Goal: Task Accomplishment & Management: Manage account settings

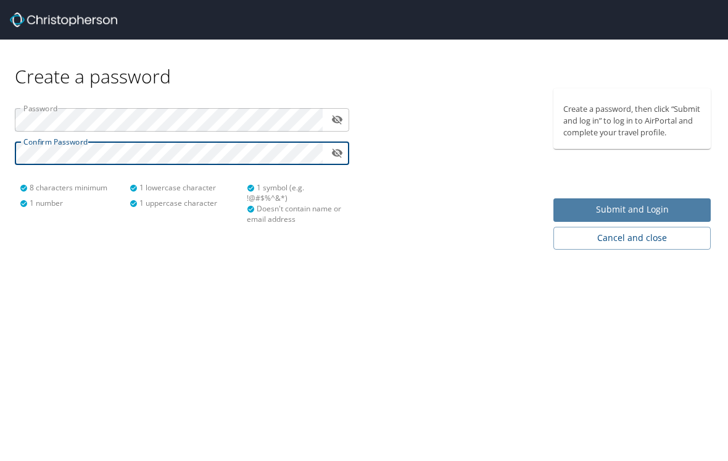
click at [664, 214] on span "Submit and Login" at bounding box center [633, 209] width 138 height 15
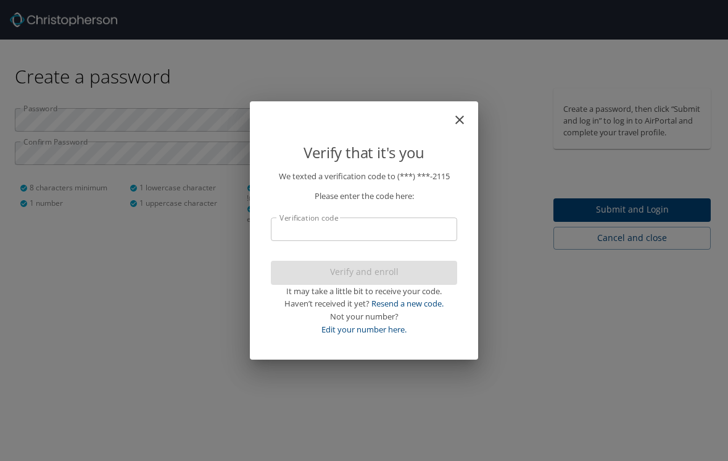
click at [320, 228] on input "Verification code" at bounding box center [364, 228] width 186 height 23
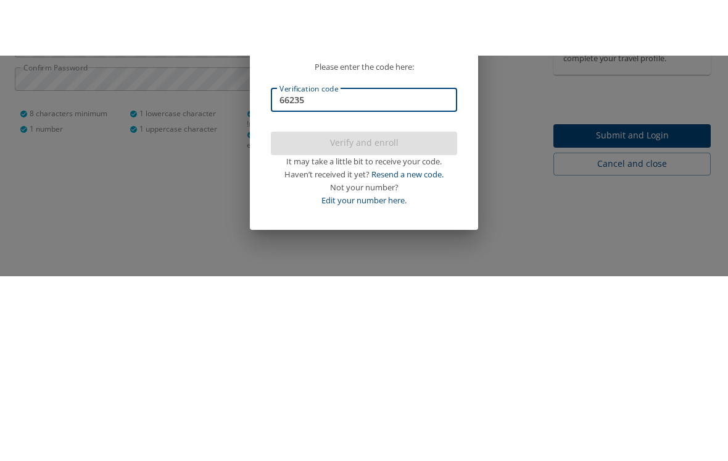
type input "662357"
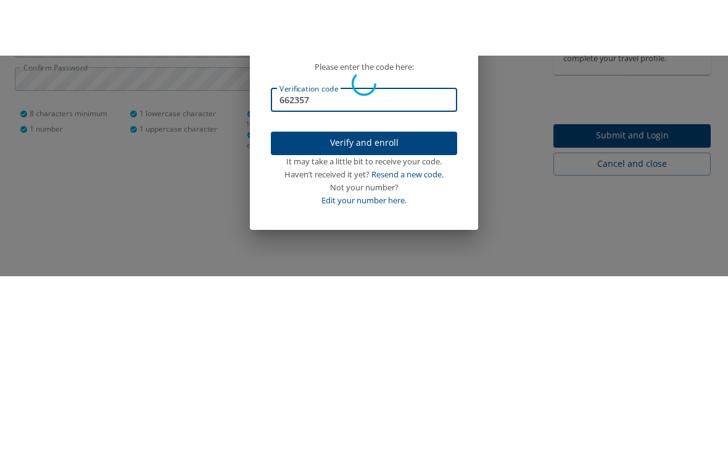
scroll to position [19, 0]
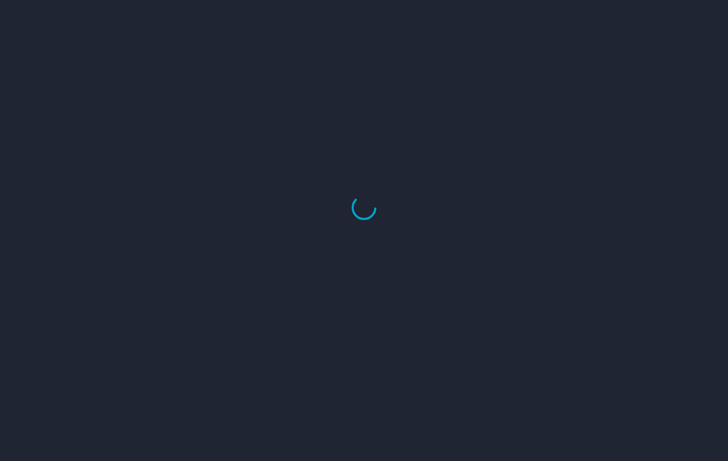
select select "US"
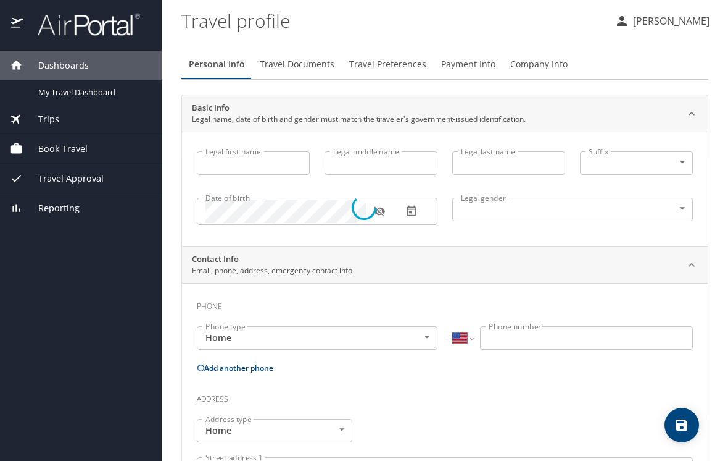
type input "[PERSON_NAME]"
type input "Hires"
type input "[DEMOGRAPHIC_DATA]"
select select "US"
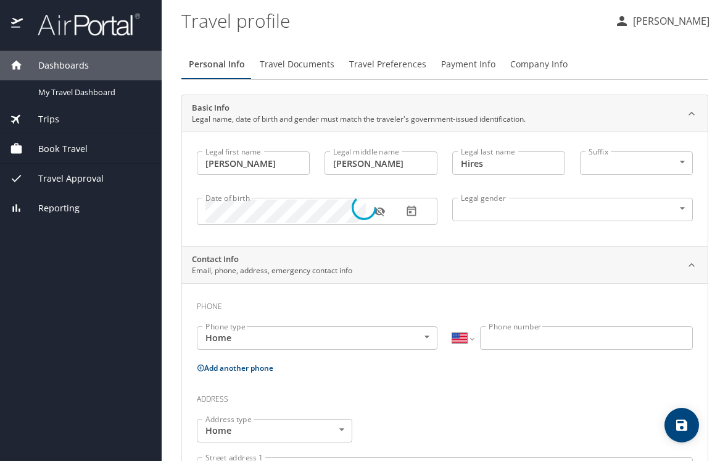
select select "US"
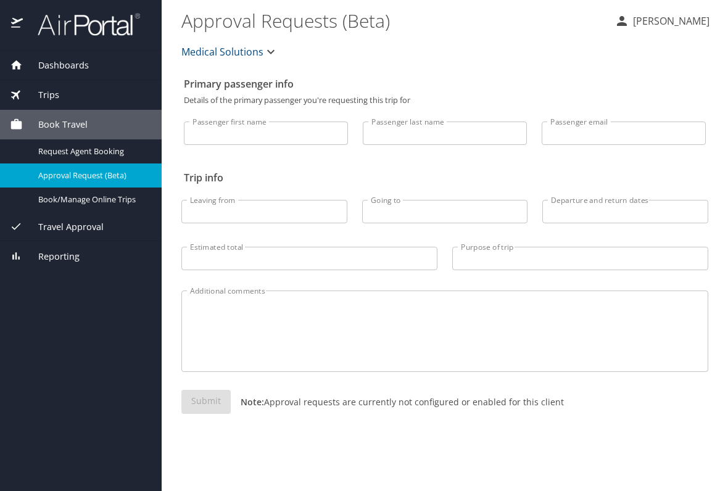
click at [691, 23] on p "[PERSON_NAME]" at bounding box center [670, 21] width 80 height 15
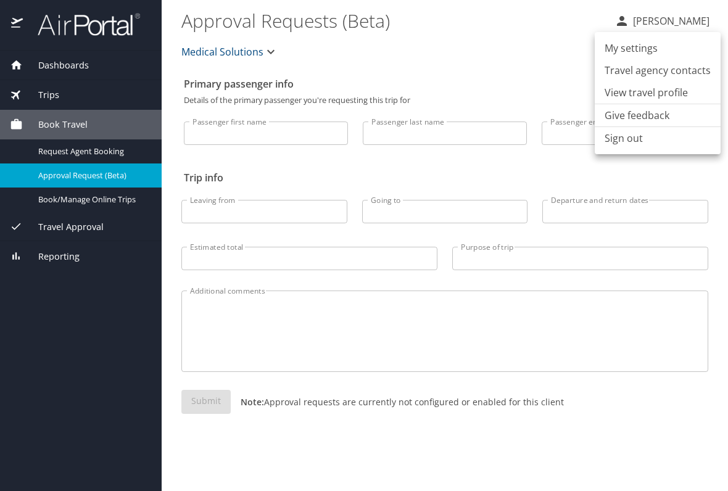
click at [66, 59] on div at bounding box center [364, 245] width 728 height 491
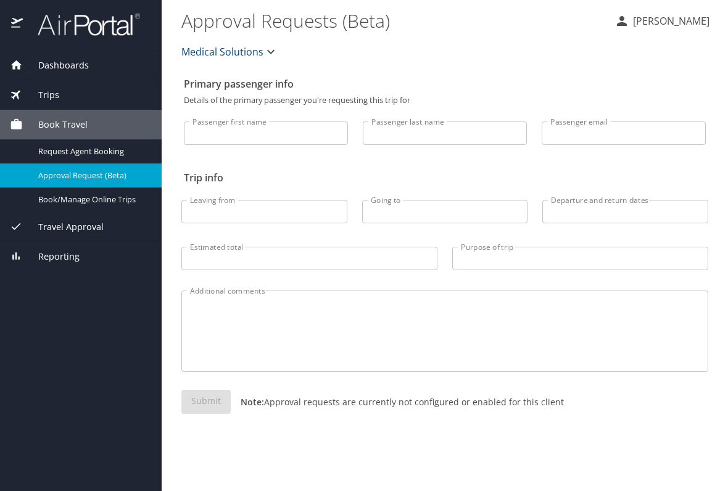
click at [664, 20] on p "[PERSON_NAME]" at bounding box center [670, 21] width 80 height 15
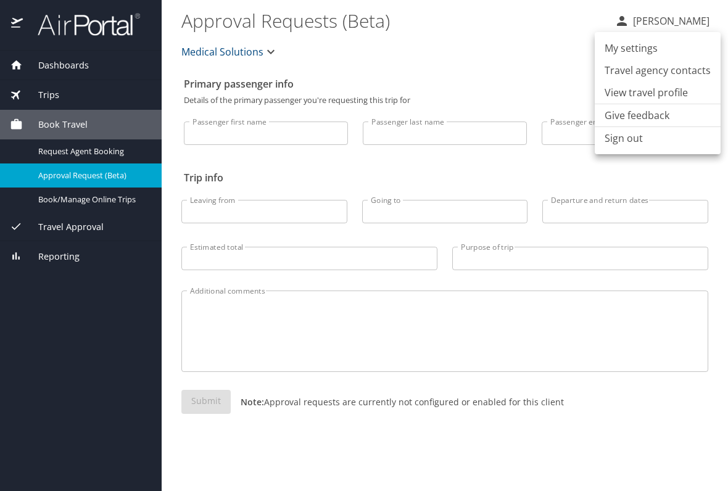
click at [648, 48] on li "My settings" at bounding box center [658, 48] width 126 height 22
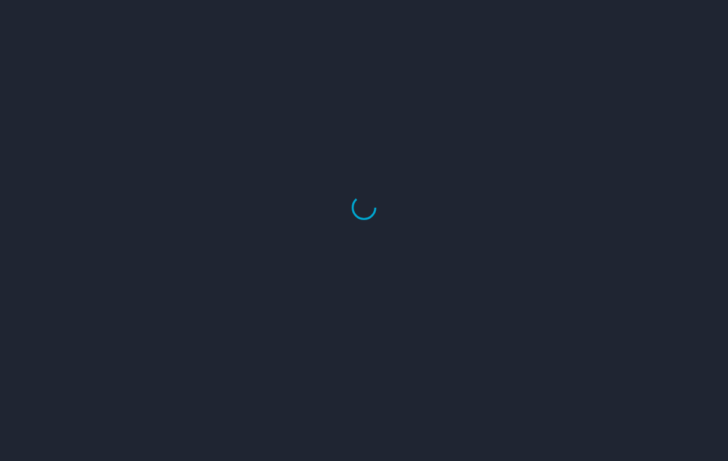
select select "US"
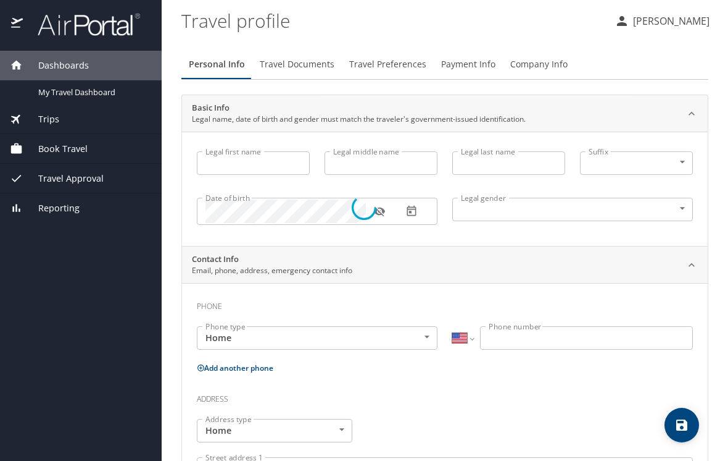
select select "US"
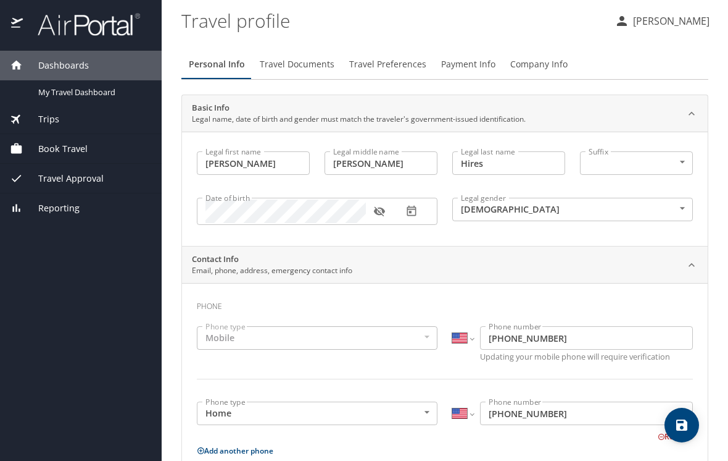
type input "[PERSON_NAME]"
type input "Hires"
type input "[DEMOGRAPHIC_DATA]"
click at [246, 341] on div "Mobile" at bounding box center [317, 337] width 241 height 23
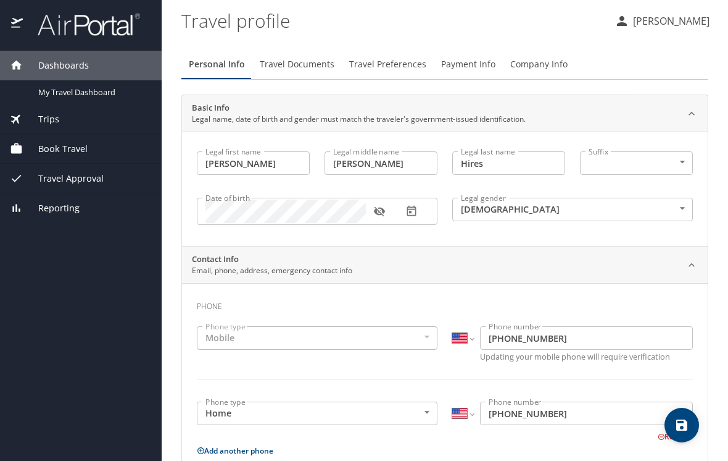
click at [427, 337] on div "Mobile" at bounding box center [317, 337] width 241 height 23
click at [228, 341] on div "Mobile" at bounding box center [317, 337] width 241 height 23
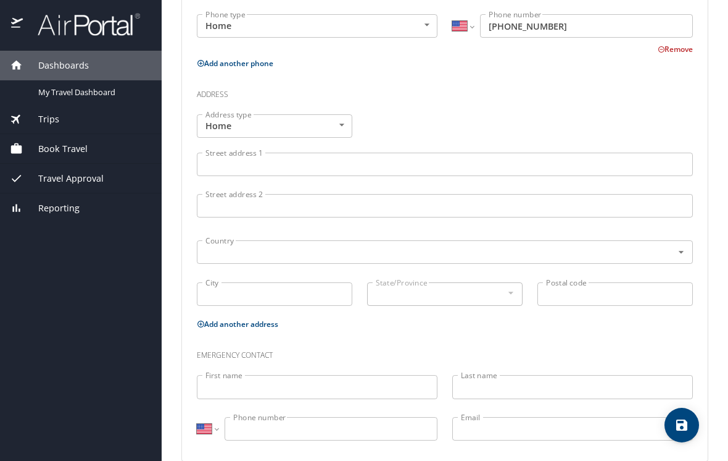
scroll to position [386, 0]
click at [237, 170] on input "Street address 1" at bounding box center [445, 164] width 496 height 23
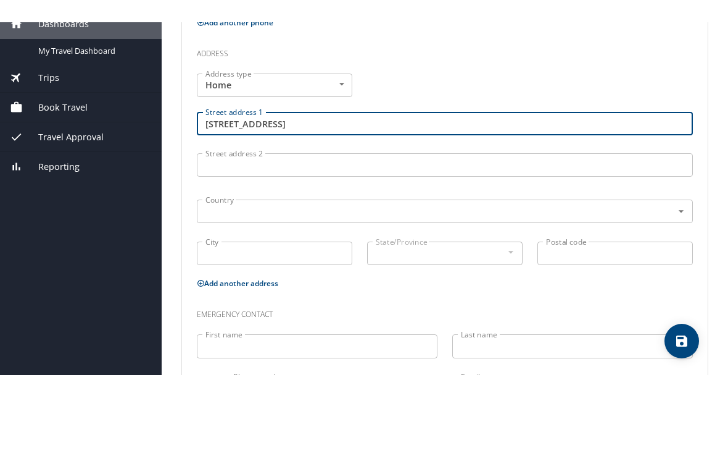
click at [539, 107] on div "Address type Home Home Address type Street address 1 7520 County Road 1204 Stre…" at bounding box center [445, 211] width 511 height 209
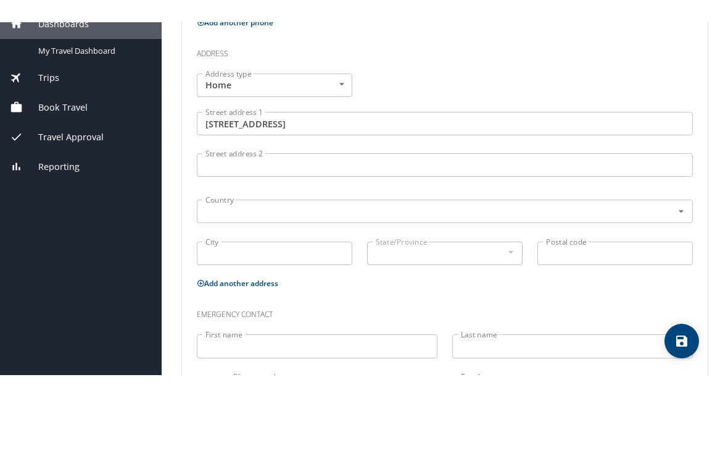
scroll to position [19, 0]
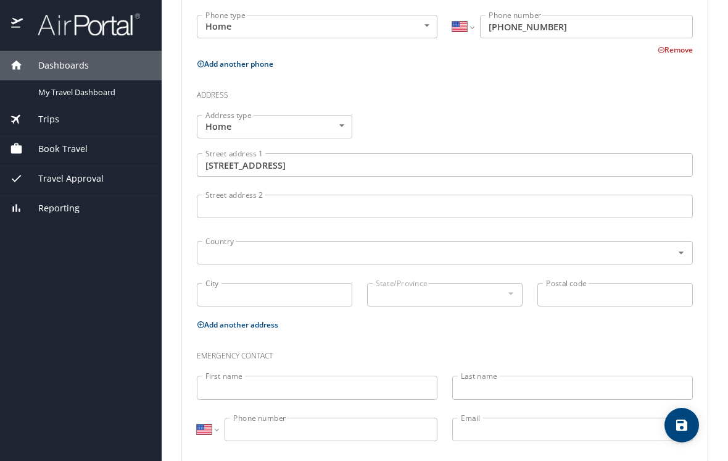
click at [338, 153] on input "7520 County Road 1204" at bounding box center [445, 164] width 496 height 23
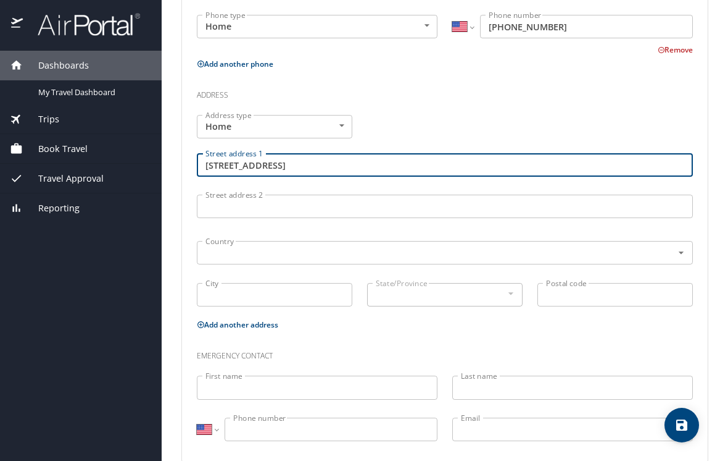
type input "7520 County Road 1204 Cleburne, TX 76931"
click at [218, 283] on input "City" at bounding box center [275, 294] width 156 height 23
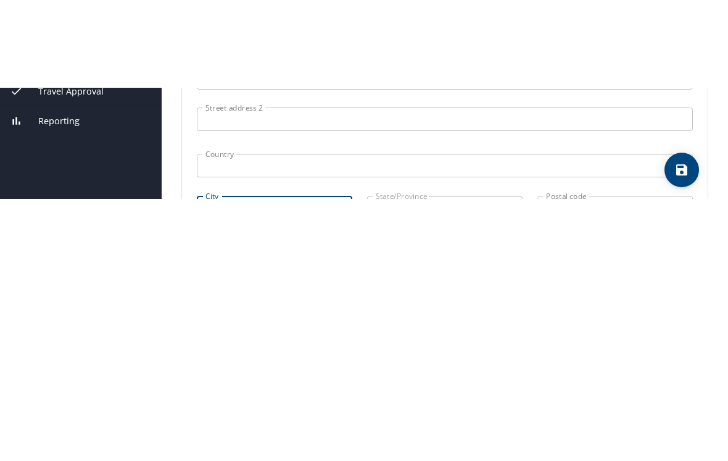
click at [513, 286] on div at bounding box center [511, 293] width 14 height 15
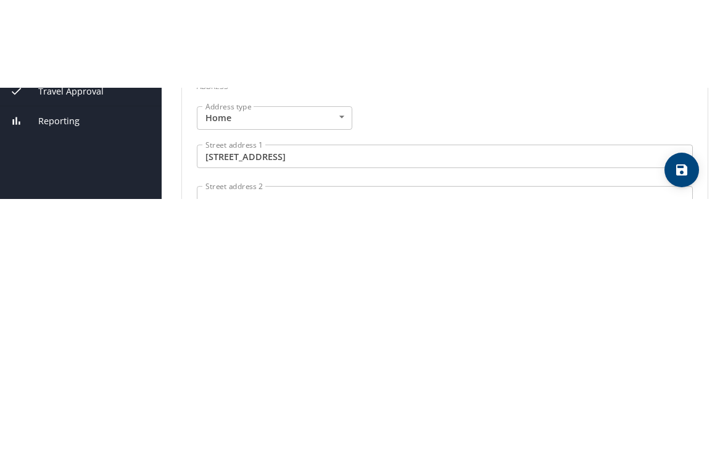
scroll to position [306, 0]
click at [423, 233] on input "7520 County Road 1204 Cleburne, TX 76931" at bounding box center [445, 244] width 496 height 23
type input "Cleburne"
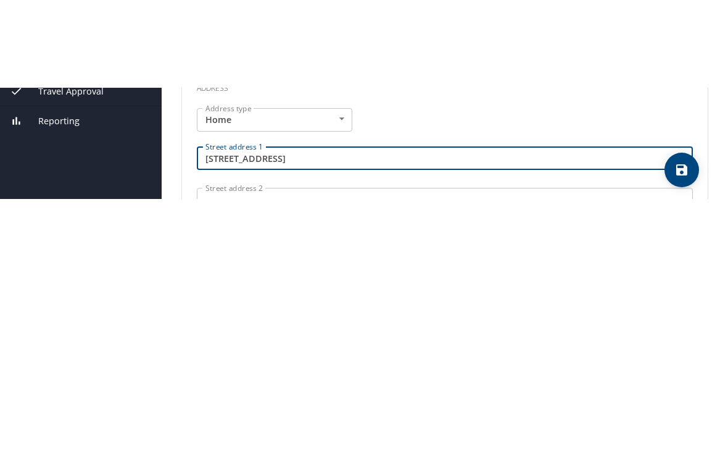
type input "7520 County Road 1204"
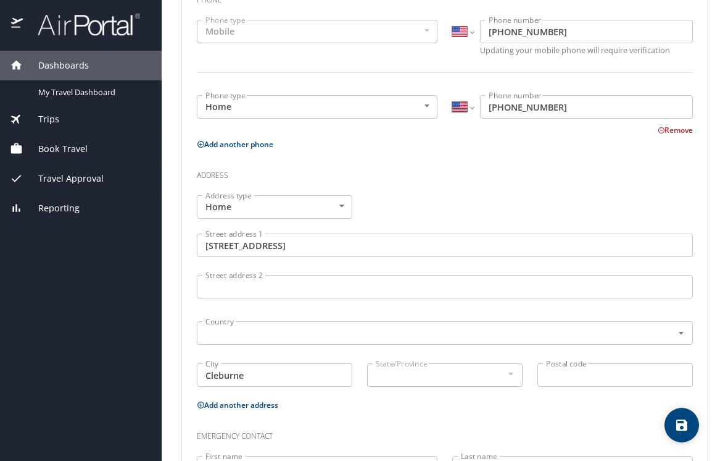
click at [514, 366] on div at bounding box center [511, 373] width 14 height 15
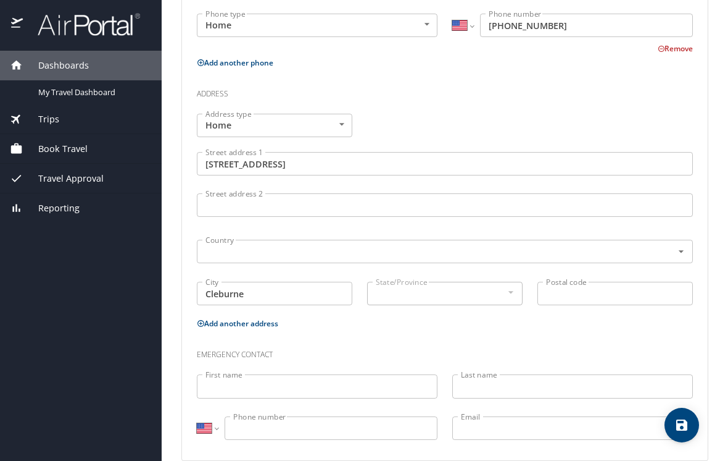
scroll to position [387, 0]
click at [328, 375] on input "First name" at bounding box center [317, 386] width 241 height 23
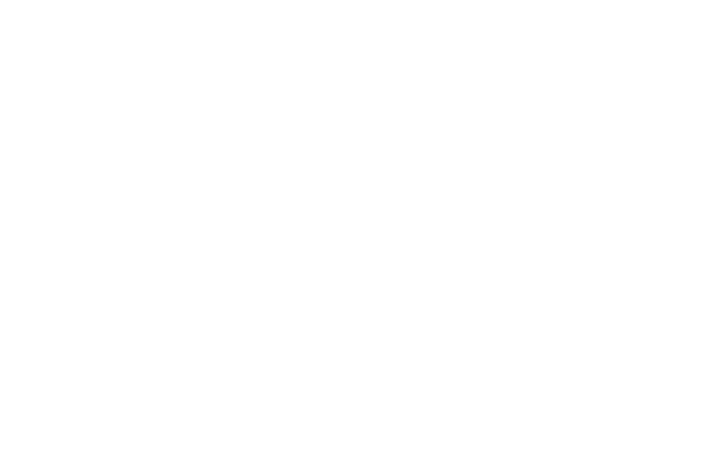
scroll to position [346, 0]
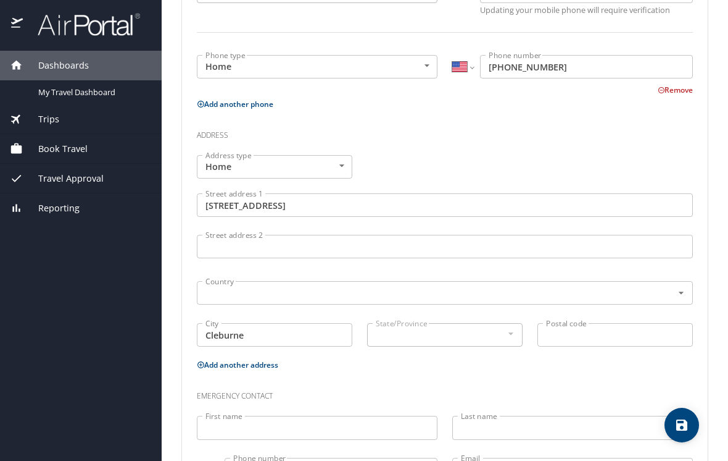
click at [588, 323] on input "Postal code" at bounding box center [616, 334] width 156 height 23
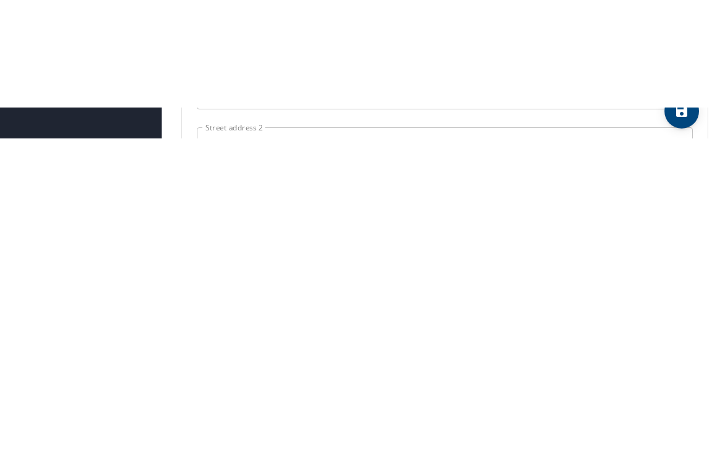
type input "76031"
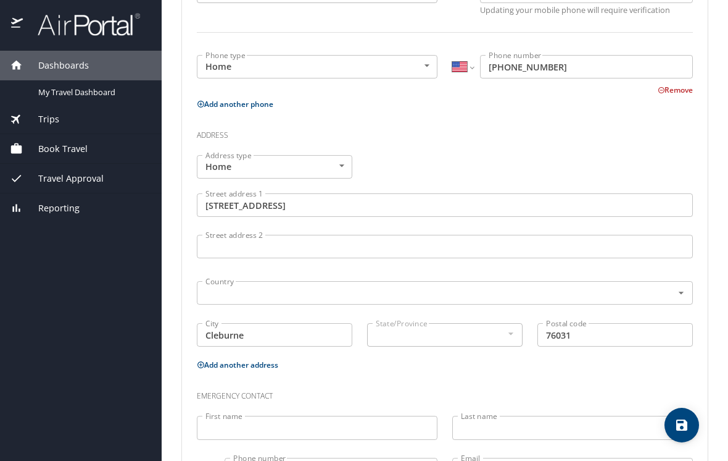
click at [510, 326] on div at bounding box center [511, 333] width 14 height 15
click at [519, 323] on div "State/Province" at bounding box center [445, 334] width 156 height 23
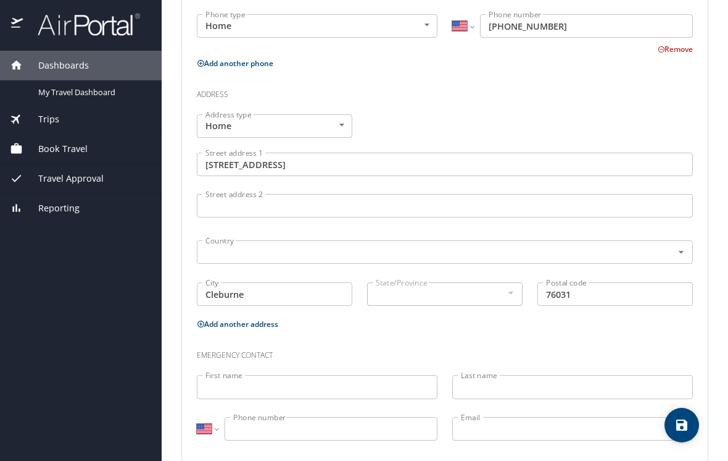
scroll to position [387, 0]
click at [251, 375] on input "First name" at bounding box center [317, 386] width 241 height 23
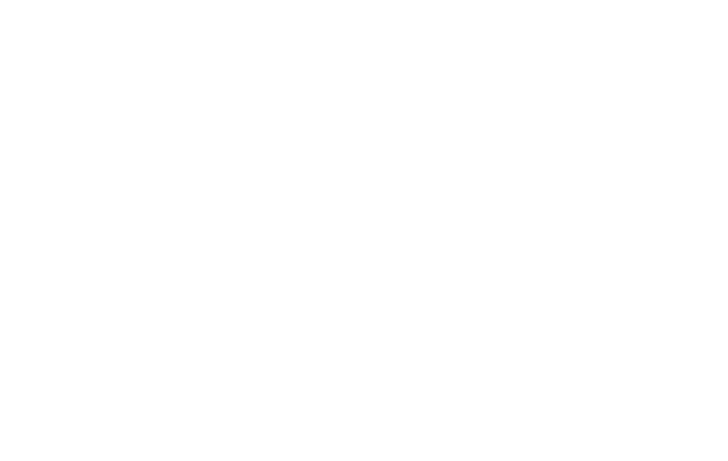
type input "David"
click at [508, 375] on input "Last name" at bounding box center [573, 386] width 241 height 23
type input "Hires"
click at [280, 417] on input "Phone number" at bounding box center [331, 428] width 213 height 23
type input "(817) 933-1685"
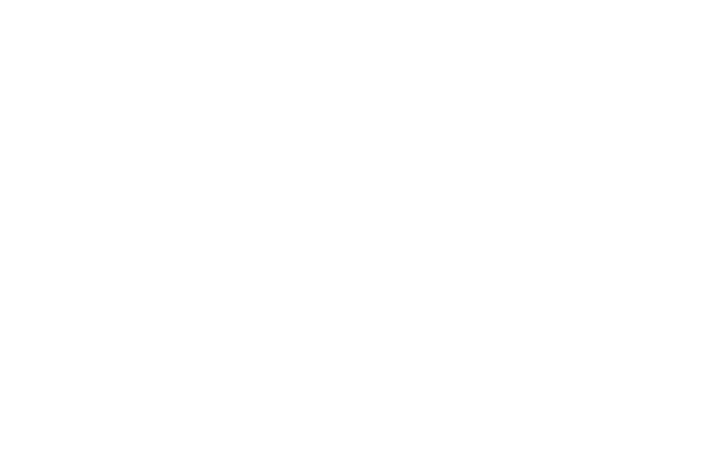
click at [488, 417] on input "Email" at bounding box center [573, 428] width 241 height 23
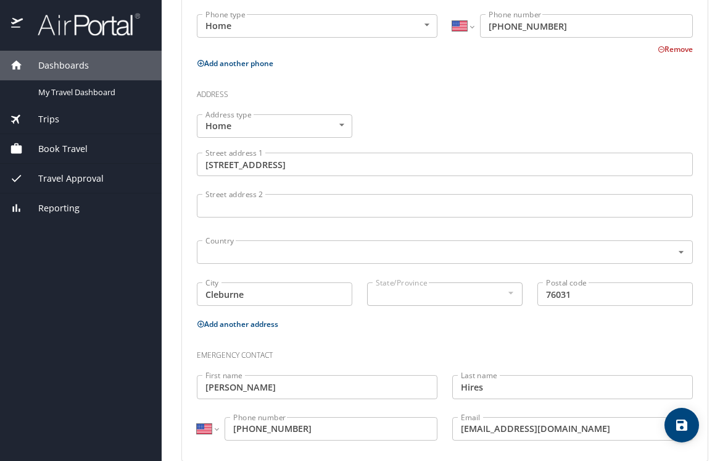
click at [578, 417] on input "drhires@aoo.com" at bounding box center [573, 428] width 241 height 23
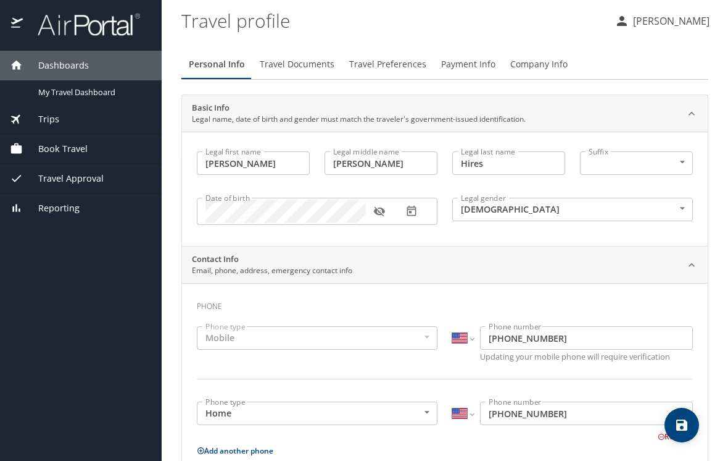
scroll to position [0, 0]
type input "drhires@aol.com"
click at [303, 57] on span "Travel Documents" at bounding box center [297, 64] width 75 height 15
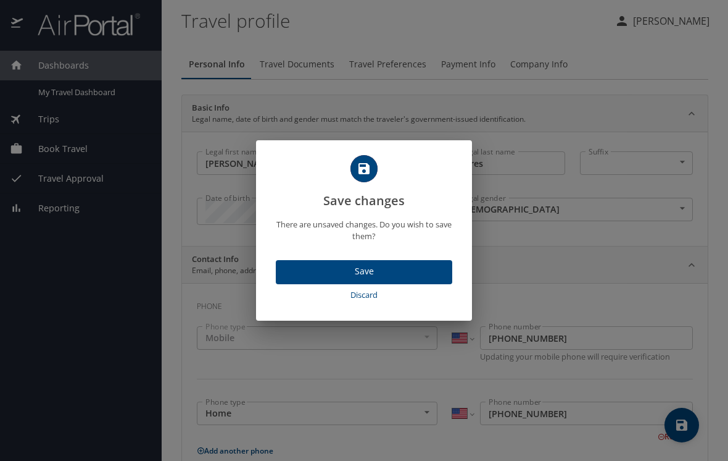
click at [367, 267] on span "Save" at bounding box center [364, 271] width 157 height 15
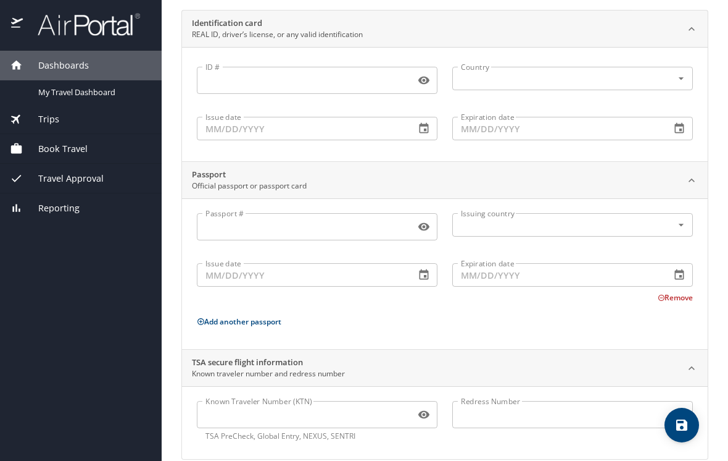
scroll to position [84, 0]
click at [429, 411] on icon "button" at bounding box center [424, 415] width 11 height 8
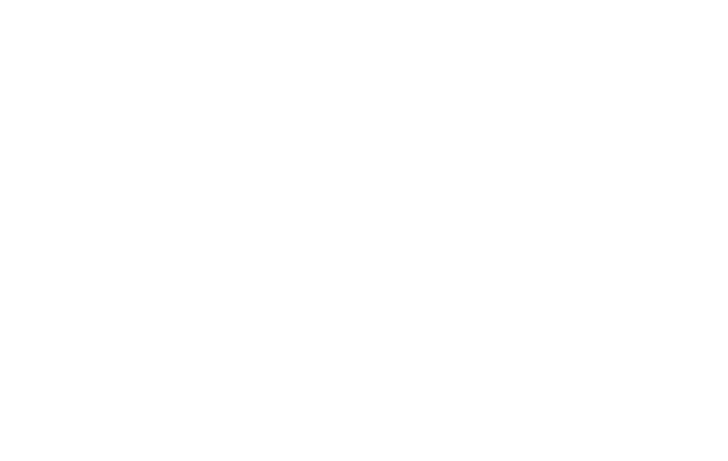
click at [425, 409] on icon "button" at bounding box center [424, 415] width 12 height 12
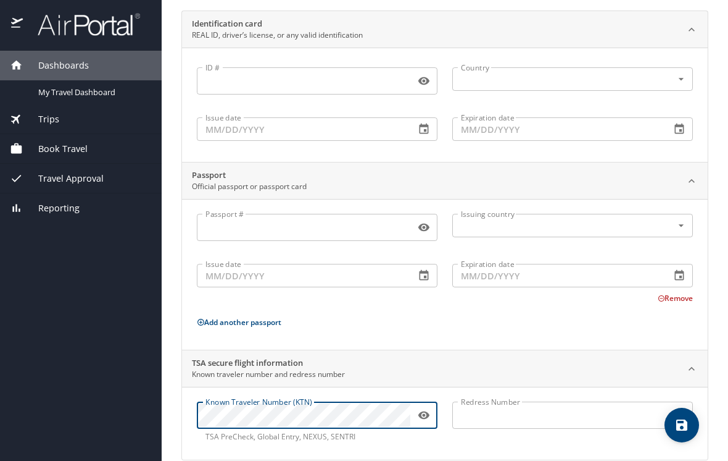
click at [230, 78] on input "ID #" at bounding box center [304, 80] width 214 height 23
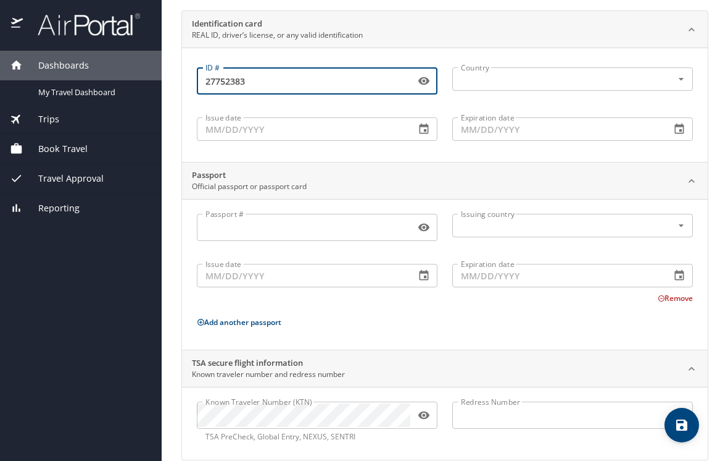
type input "27752383"
click at [505, 78] on input "text" at bounding box center [554, 79] width 197 height 16
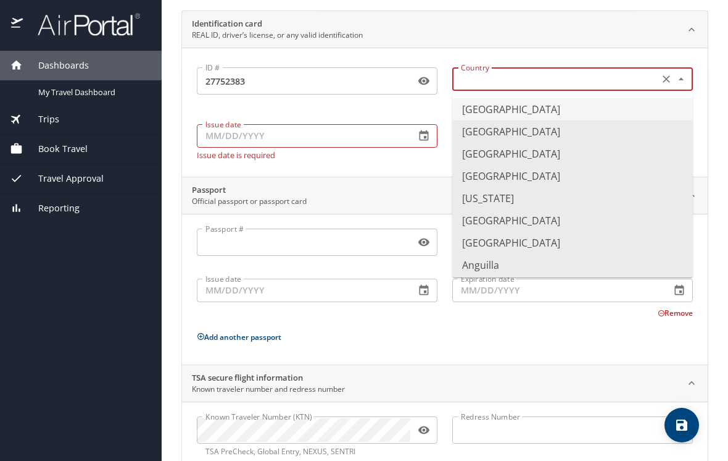
click at [543, 112] on li "United States of America" at bounding box center [573, 109] width 241 height 22
type input "United States of America"
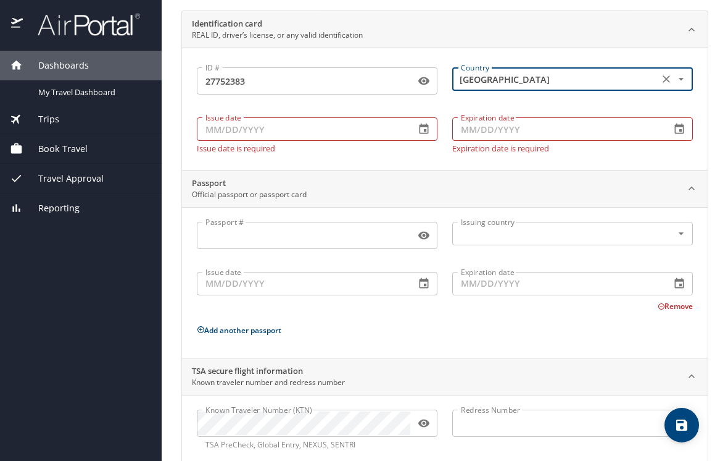
click at [288, 131] on input "Issue date" at bounding box center [301, 128] width 209 height 23
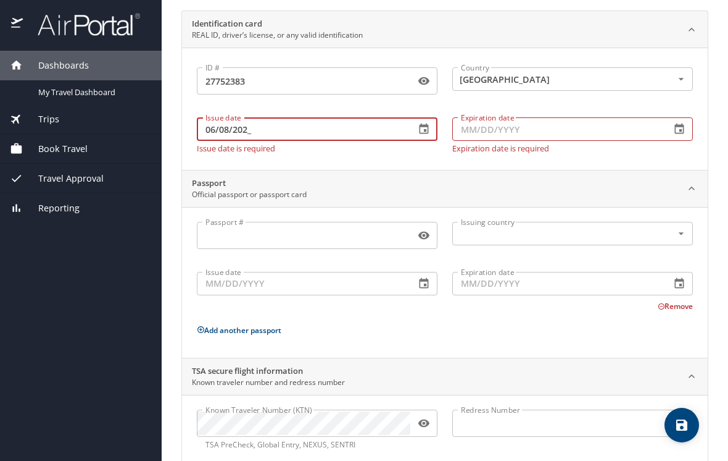
type input "06/08/2025"
click at [507, 128] on input "Expiration date" at bounding box center [557, 128] width 209 height 23
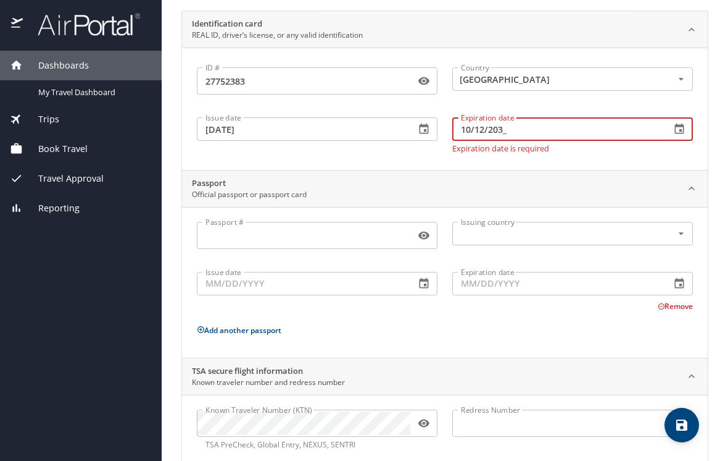
type input "10/12/2034"
click at [392, 164] on div "Identification card REAL ID, driver’s license, or any valid identification ID #…" at bounding box center [444, 238] width 527 height 457
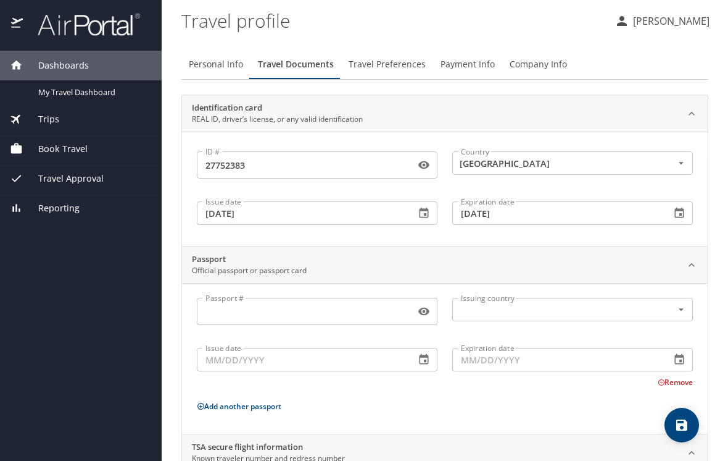
scroll to position [0, 0]
click at [399, 57] on span "Travel Preferences" at bounding box center [387, 64] width 77 height 15
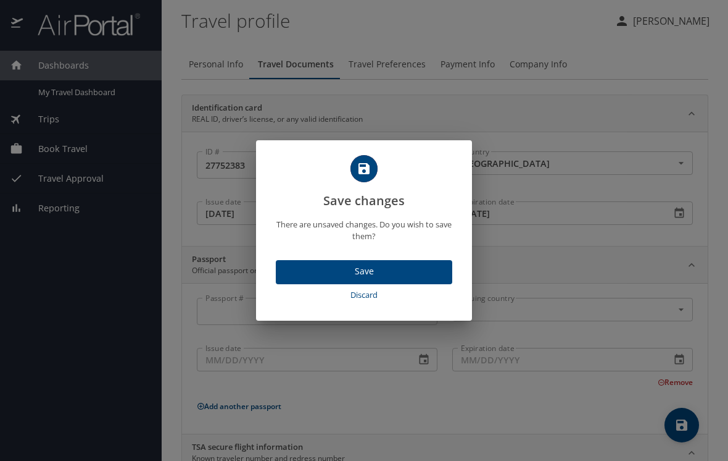
click at [381, 272] on span "Save" at bounding box center [364, 271] width 157 height 15
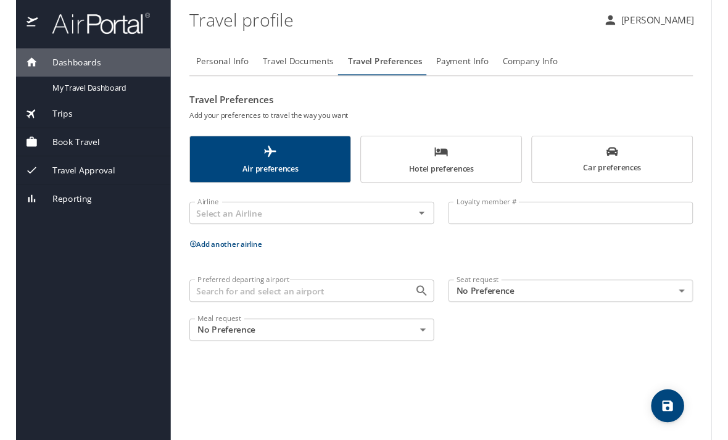
scroll to position [40, 0]
